Goal: Information Seeking & Learning: Learn about a topic

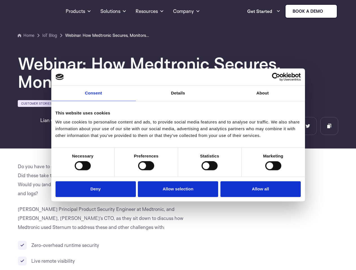
click at [93, 96] on link "Consent" at bounding box center [93, 93] width 84 height 15
click at [178, 96] on link "Details" at bounding box center [178, 93] width 84 height 15
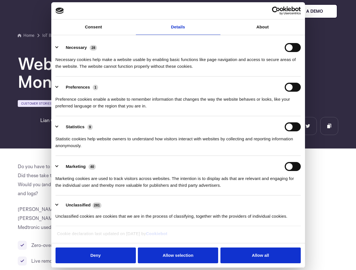
click at [262, 70] on div "Necessary cookies help make a website usable by enabling basic functions like p…" at bounding box center [177, 61] width 245 height 18
click at [83, 149] on div "Statistic cookies help website owners to understand how visitors interact with …" at bounding box center [177, 141] width 245 height 18
click at [146, 149] on div "Statistic cookies help website owners to understand how visitors interact with …" at bounding box center [177, 141] width 245 height 18
click at [209, 149] on div "Statistic cookies help website owners to understand how visitors interact with …" at bounding box center [177, 141] width 245 height 18
click at [273, 149] on div "Statistic cookies help website owners to understand how visitors interact with …" at bounding box center [177, 141] width 245 height 18
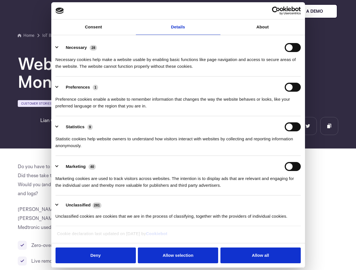
click at [97, 190] on li "Marketing 40 Marketing cookies are used to track visitors across websites. The …" at bounding box center [177, 176] width 245 height 40
click at [178, 190] on li "Marketing 40 Marketing cookies are used to track visitors across websites. The …" at bounding box center [177, 176] width 245 height 40
click at [259, 190] on li "Marketing 40 Marketing cookies are used to track visitors across websites. The …" at bounding box center [177, 176] width 245 height 40
